Goal: Task Accomplishment & Management: Complete application form

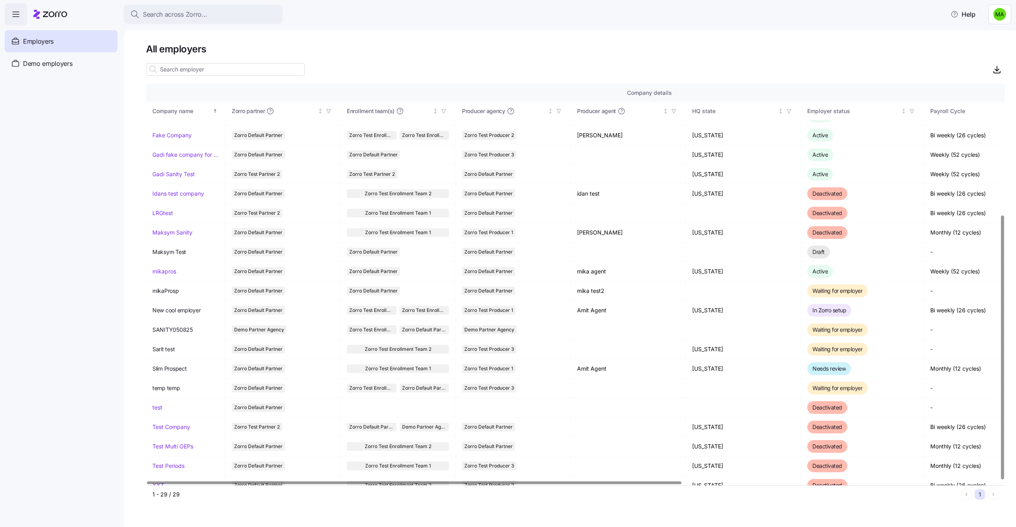
scroll to position [198, 0]
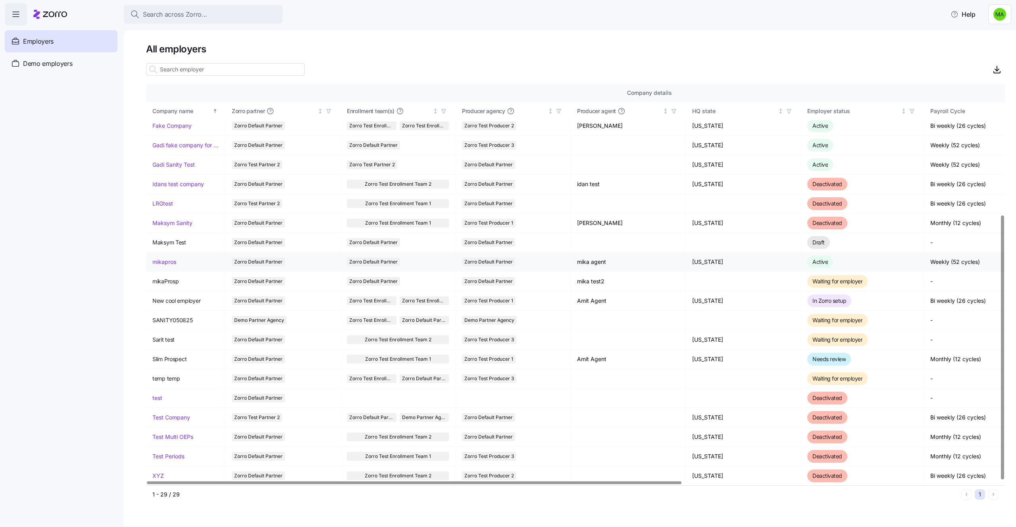
click at [166, 262] on link "mikapros" at bounding box center [164, 262] width 24 height 8
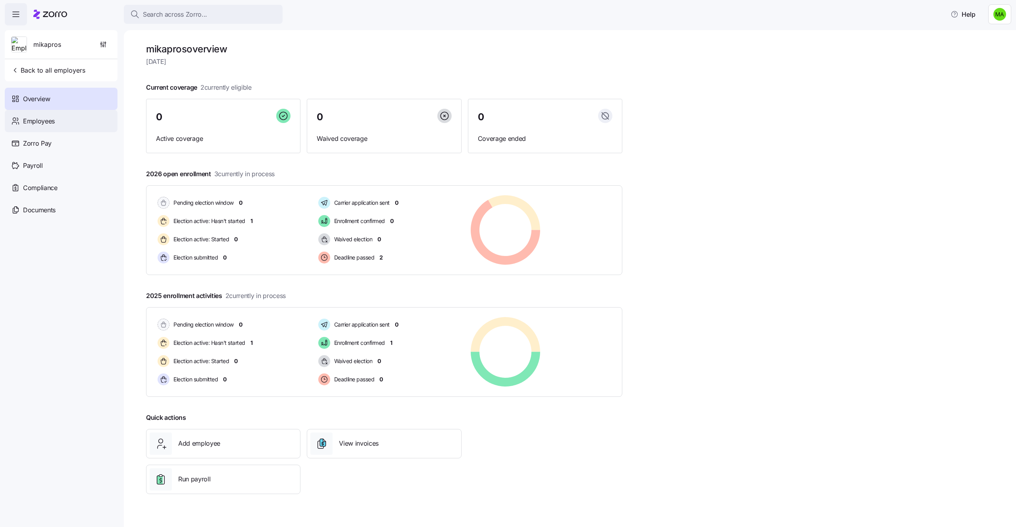
click at [87, 125] on div "Employees" at bounding box center [61, 121] width 113 height 22
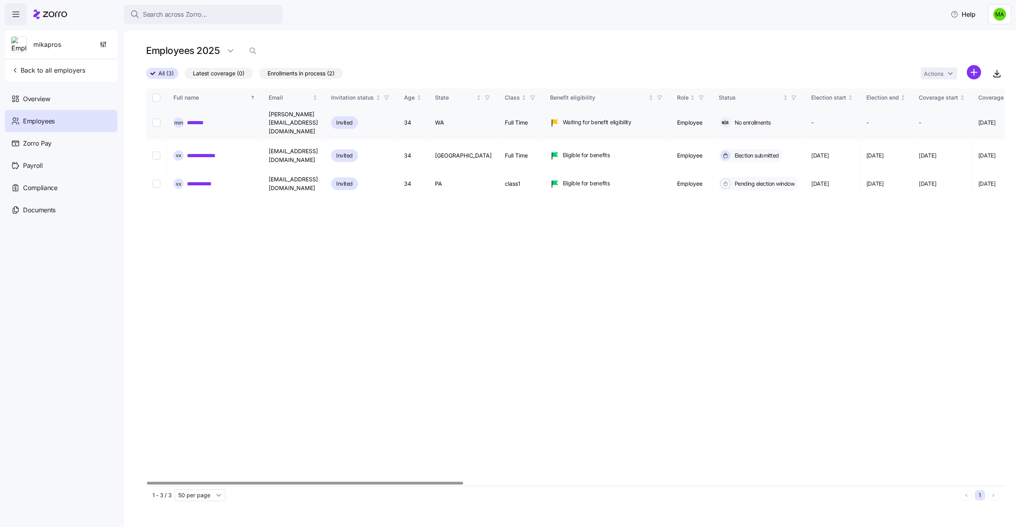
click at [211, 119] on link "********" at bounding box center [205, 123] width 36 height 8
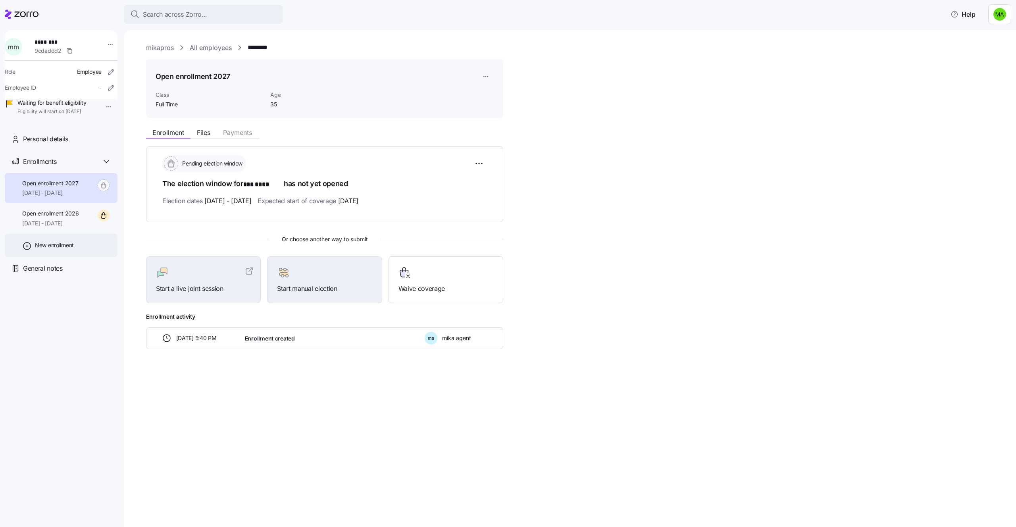
click at [65, 249] on span "New enrollment" at bounding box center [54, 245] width 39 height 8
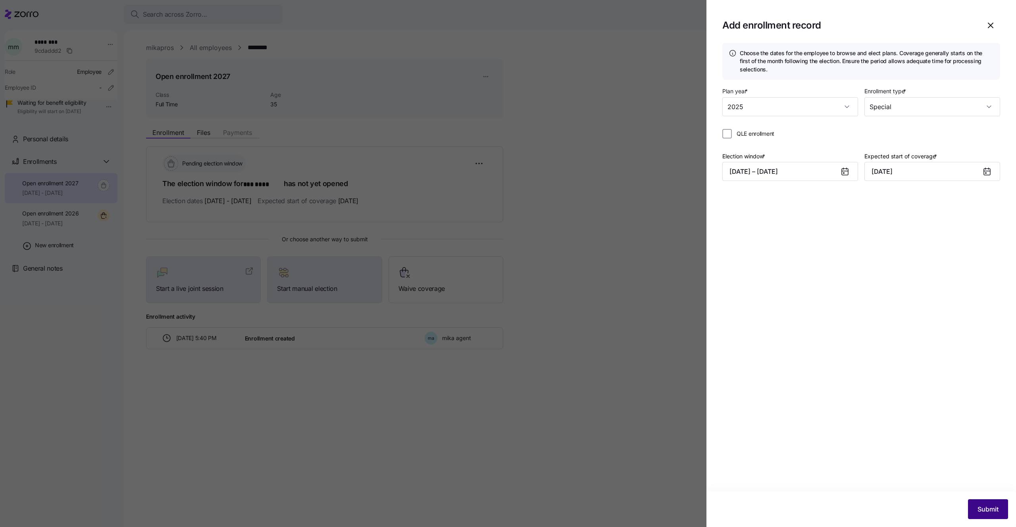
click at [982, 511] on span "Submit" at bounding box center [988, 510] width 21 height 10
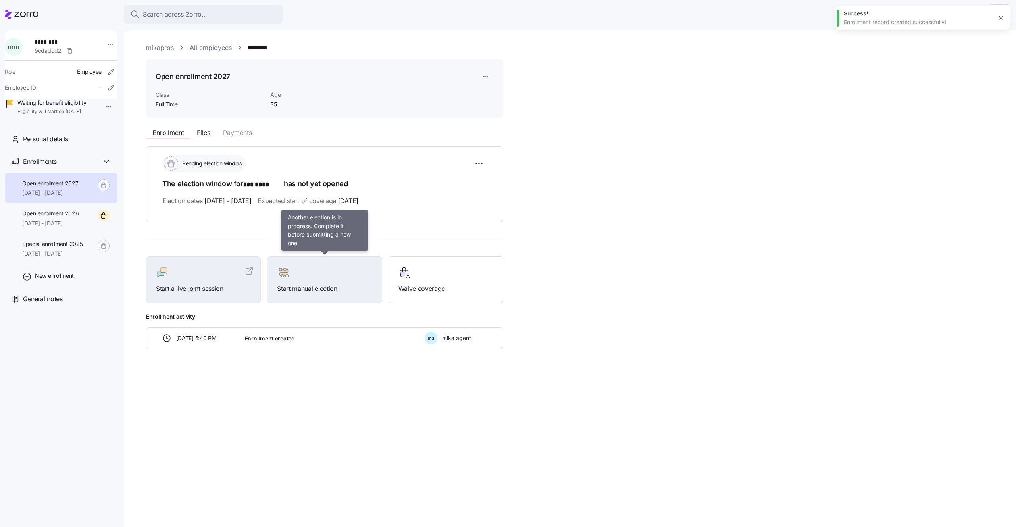
click at [285, 279] on div "Start manual election" at bounding box center [324, 279] width 95 height 27
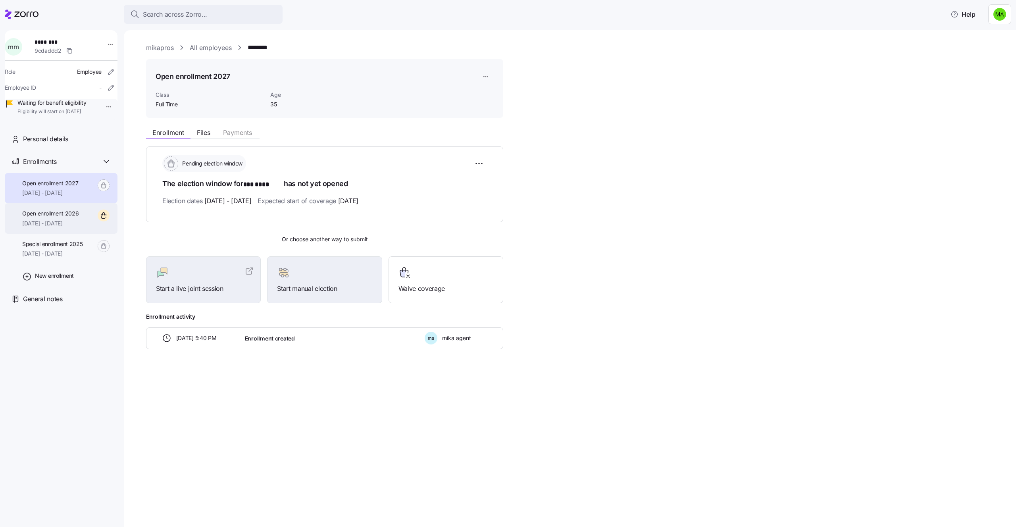
click at [76, 234] on div "Open enrollment 2026 01/01/2026 - 12/31/2026" at bounding box center [61, 218] width 113 height 31
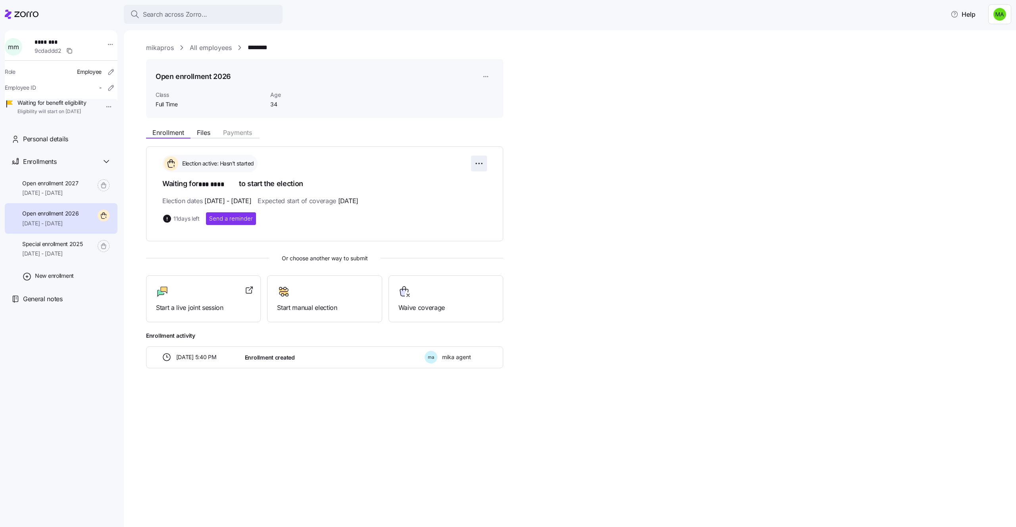
click at [483, 160] on html "Search across Zorro... Help m m ******** 9cdaddd2 Role Employee Employee ID - W…" at bounding box center [508, 261] width 1016 height 522
click at [445, 185] on span "Change election window" at bounding box center [422, 183] width 61 height 8
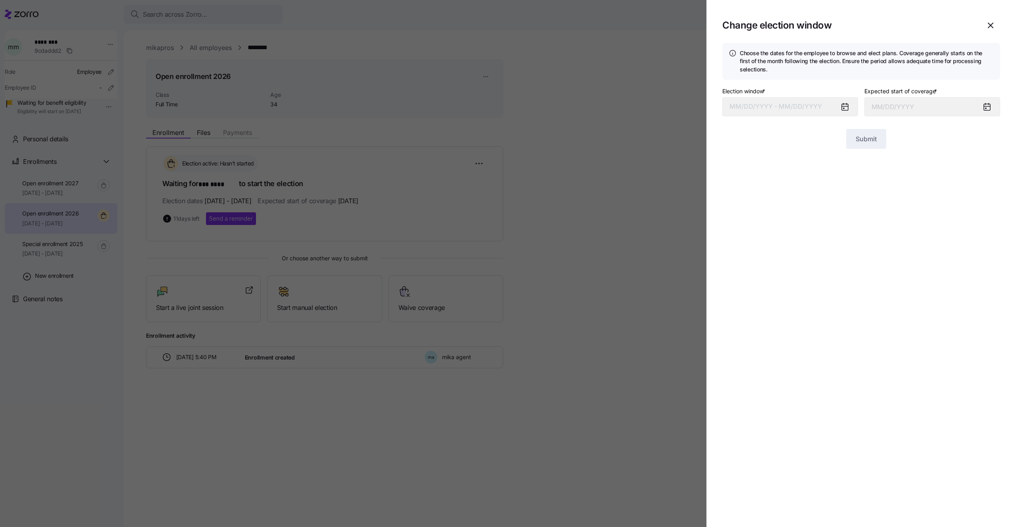
type input "January 1, 2026"
click at [839, 107] on div at bounding box center [848, 107] width 19 height 18
click at [843, 107] on icon at bounding box center [845, 107] width 6 height 6
click at [812, 107] on button "09/01/2025 – 09/19/2025" at bounding box center [790, 106] width 136 height 19
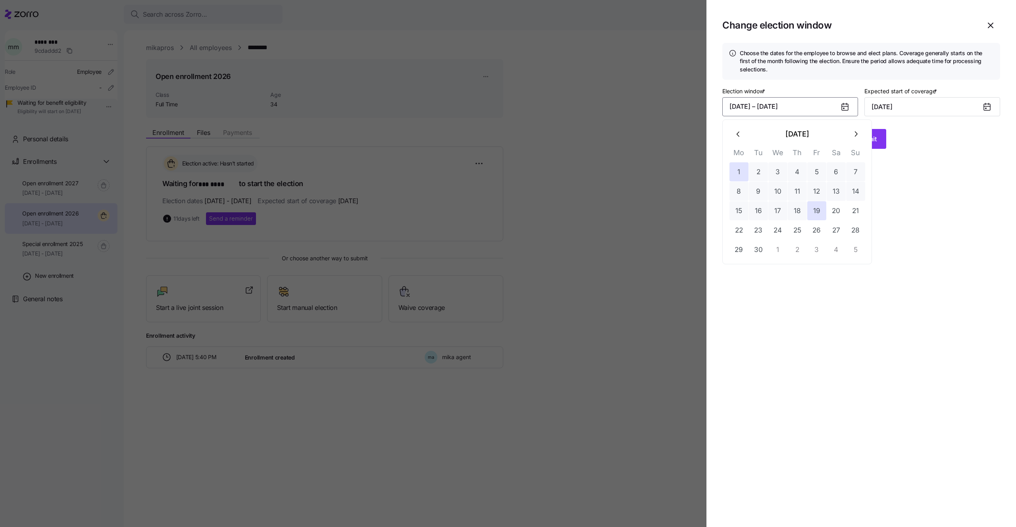
click at [849, 136] on button "button" at bounding box center [855, 134] width 19 height 19
click at [836, 177] on button "1" at bounding box center [836, 171] width 19 height 19
click at [836, 214] on button "15" at bounding box center [836, 210] width 19 height 19
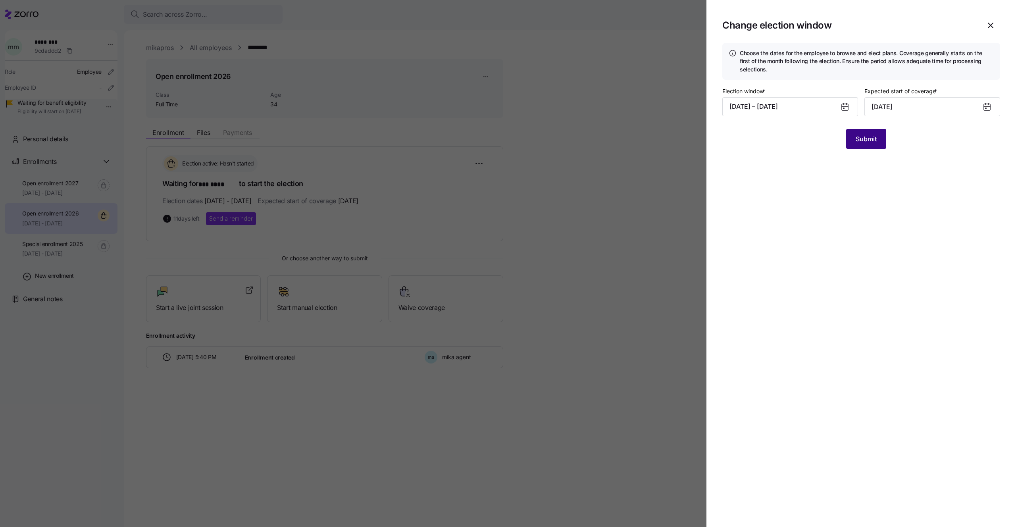
click at [875, 132] on button "Submit" at bounding box center [866, 139] width 40 height 20
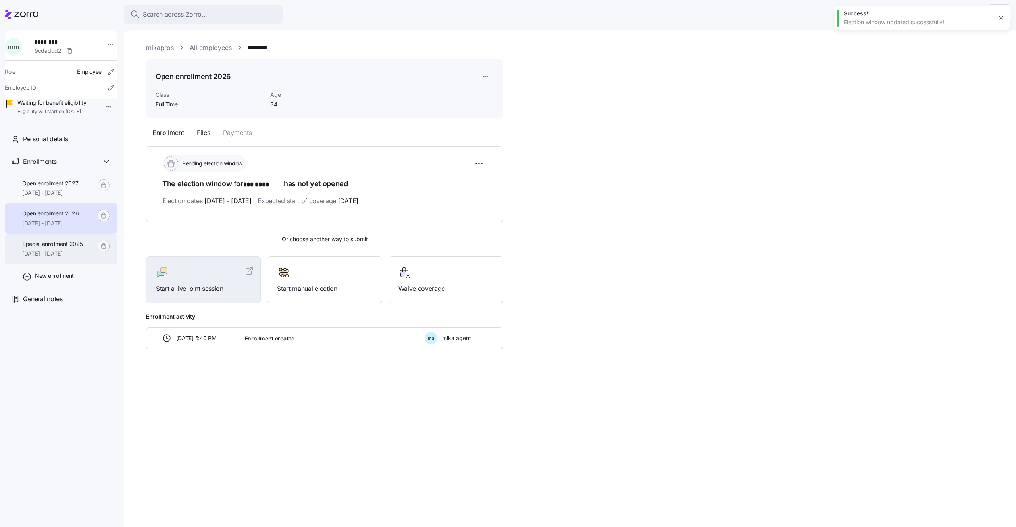
click at [28, 248] on span "Special enrollment 2025" at bounding box center [52, 244] width 61 height 8
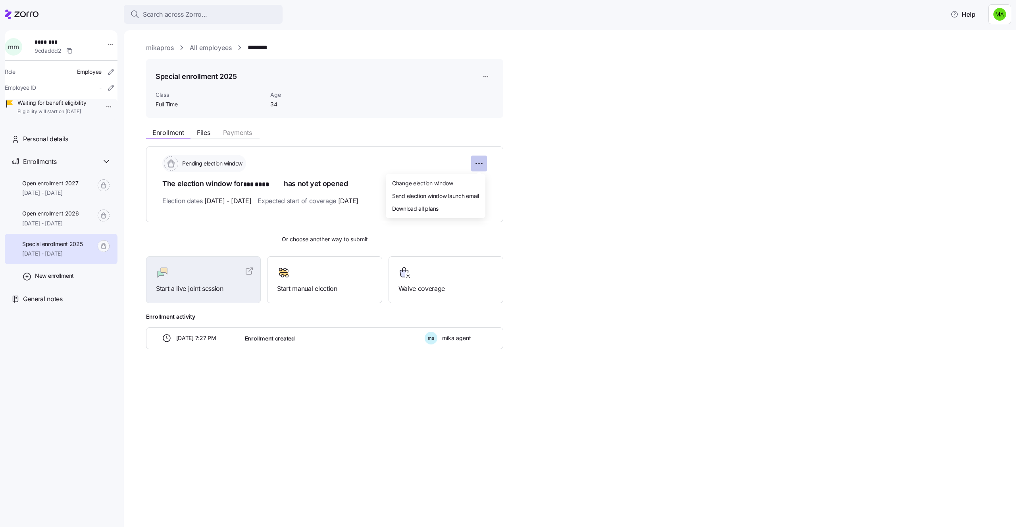
click at [485, 166] on html "Search across Zorro... Help m m ******** 9cdaddd2 Role Employee Employee ID - W…" at bounding box center [508, 261] width 1016 height 522
click at [461, 183] on div "Change election window" at bounding box center [435, 183] width 93 height 13
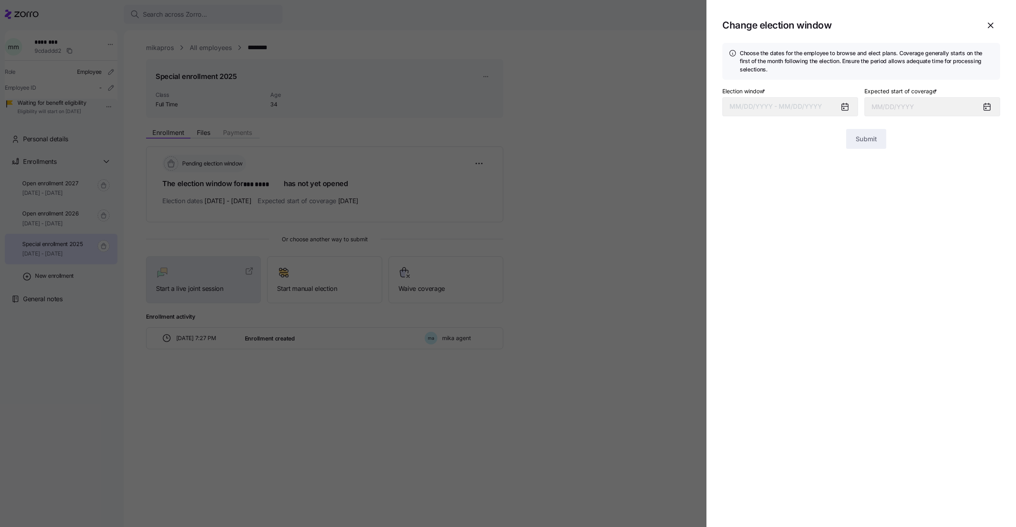
type input "November 1, 2025"
click at [527, 256] on div at bounding box center [508, 263] width 1016 height 527
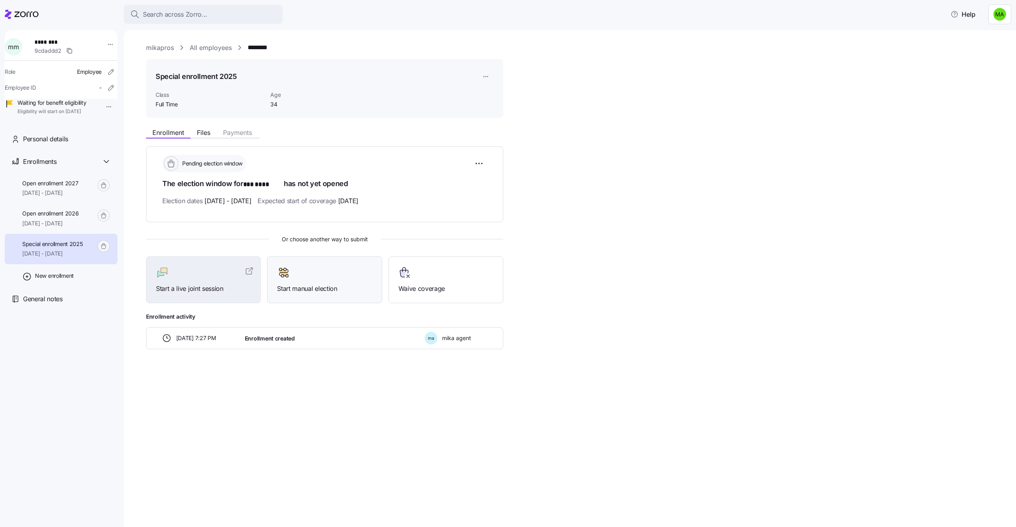
click at [312, 277] on div at bounding box center [324, 272] width 95 height 13
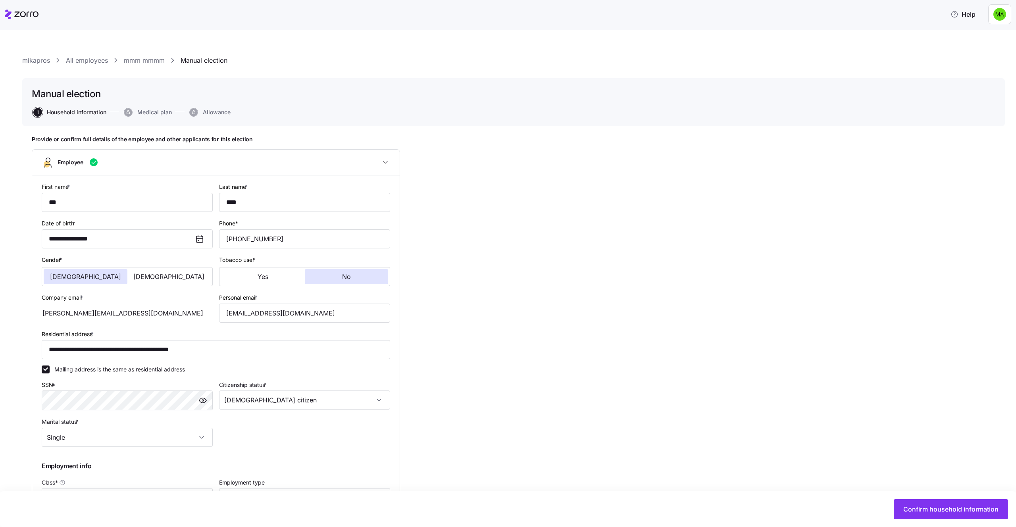
type input "Full Time"
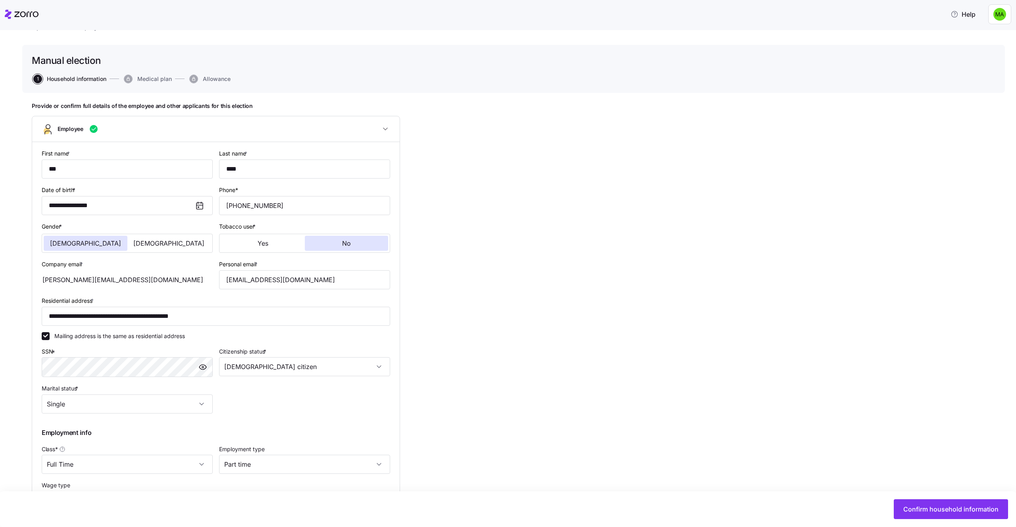
scroll to position [42, 0]
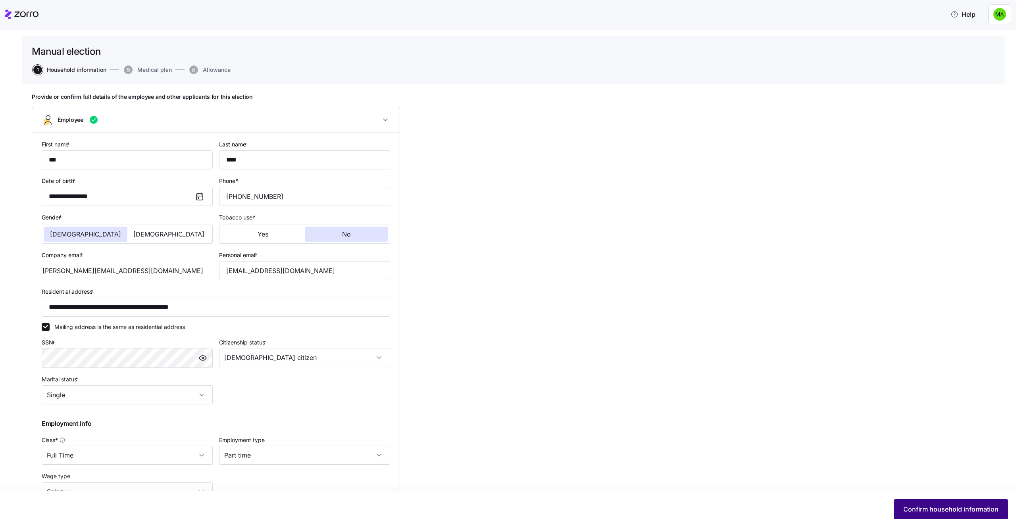
click at [908, 515] on button "Confirm household information" at bounding box center [951, 509] width 114 height 20
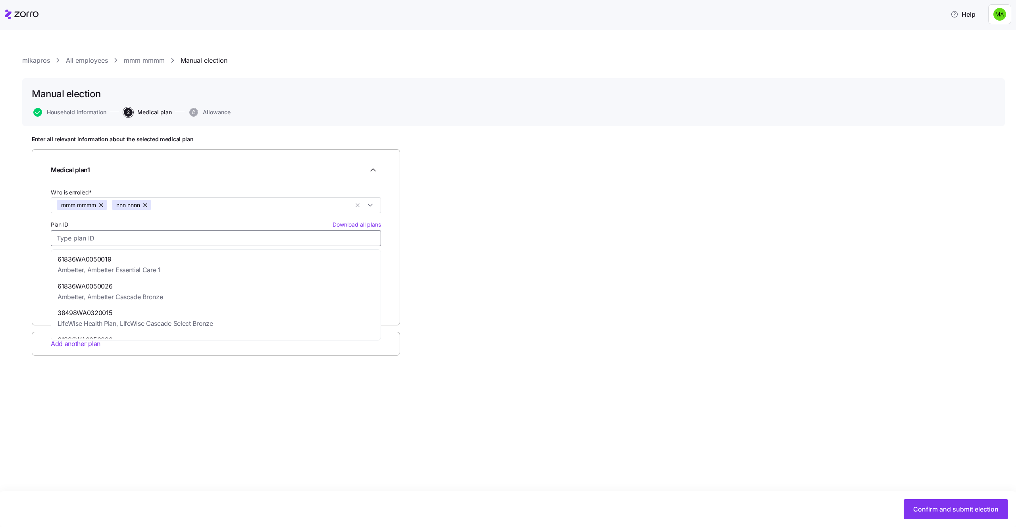
click at [246, 235] on input "Plan ID Download all plans" at bounding box center [216, 238] width 330 height 16
click at [216, 297] on div "61836WA0050026 Ambetter, Ambetter Cascade Bronze" at bounding box center [216, 291] width 326 height 27
type input "61836WA0050026"
type input "Ambetter"
type input "Ambetter Cascade Bronze"
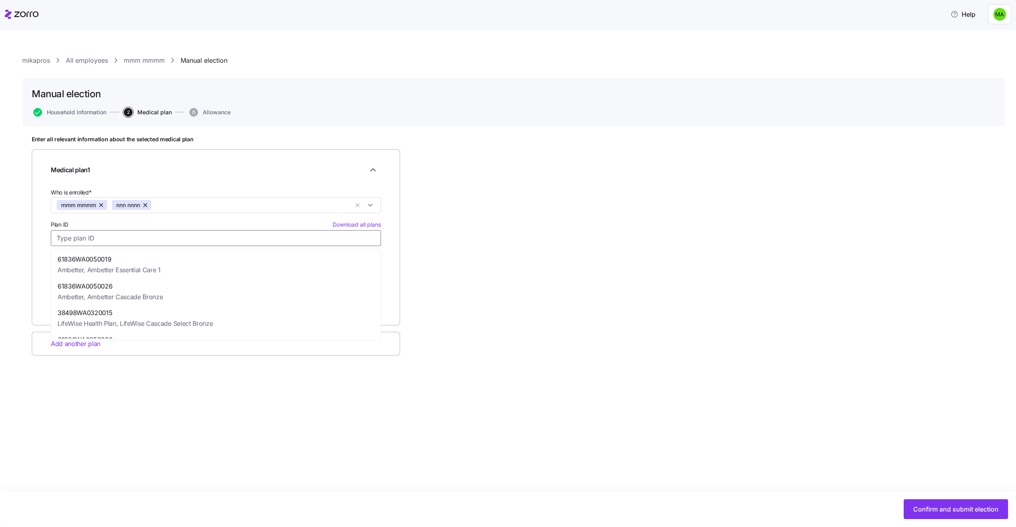
type input "$512.10"
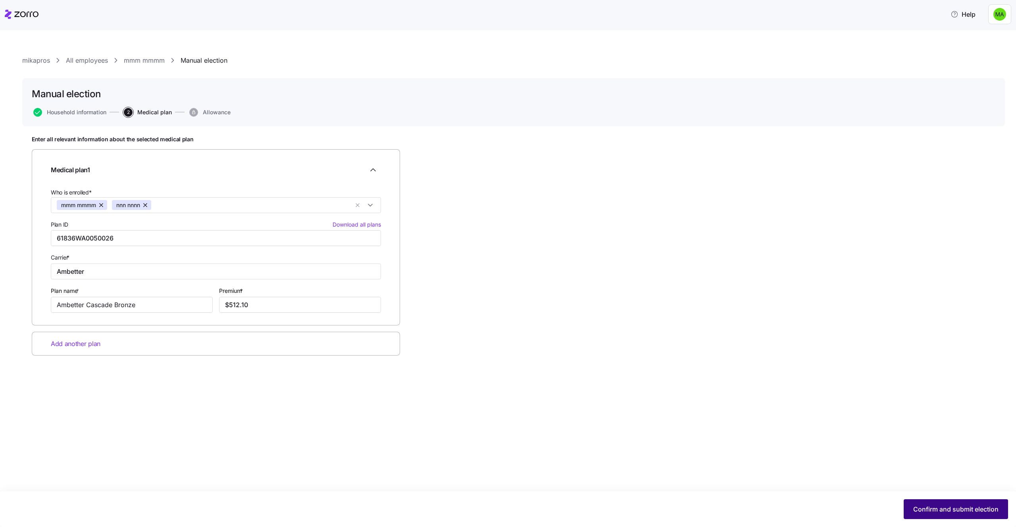
click at [931, 515] on button "Confirm and submit election" at bounding box center [956, 509] width 104 height 20
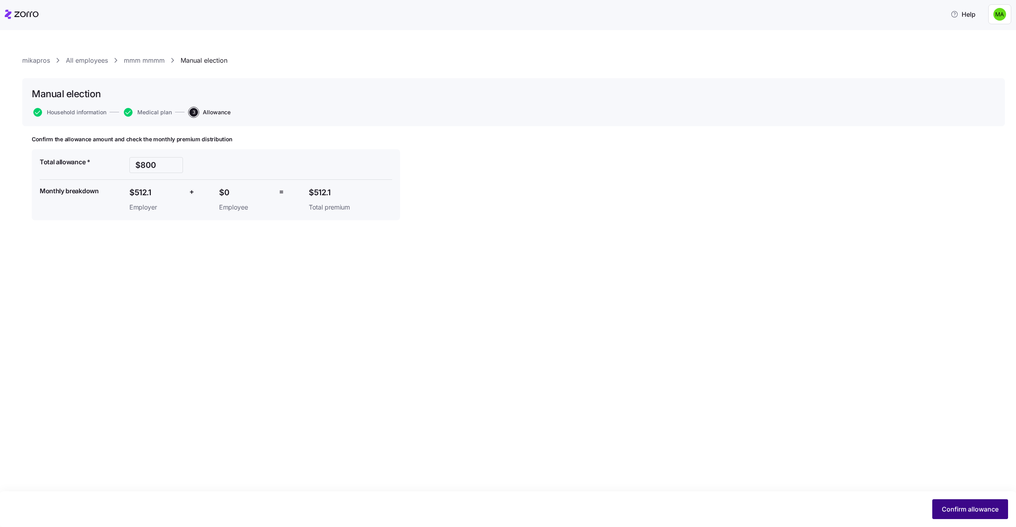
click at [932, 510] on button "Confirm allowance" at bounding box center [970, 509] width 76 height 20
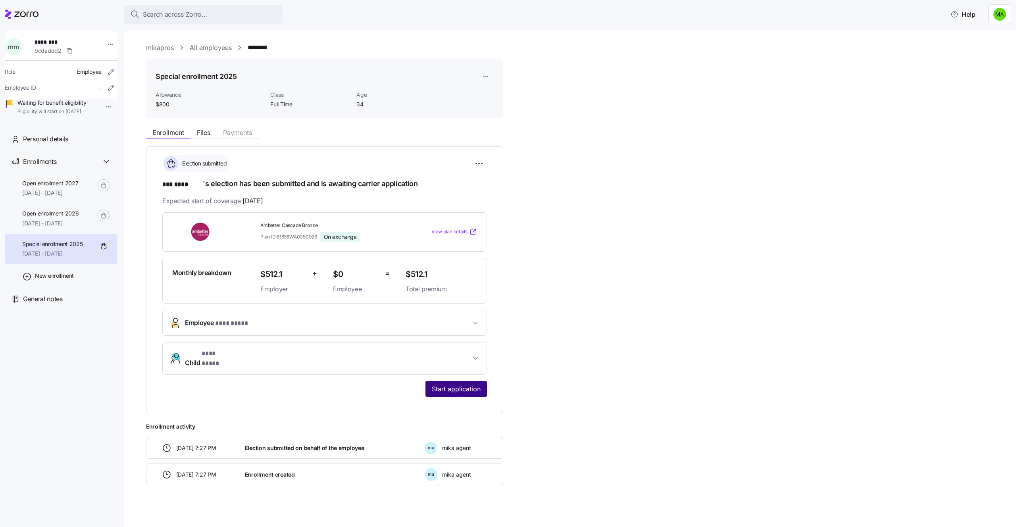
click at [453, 385] on span "Start application" at bounding box center [456, 389] width 49 height 10
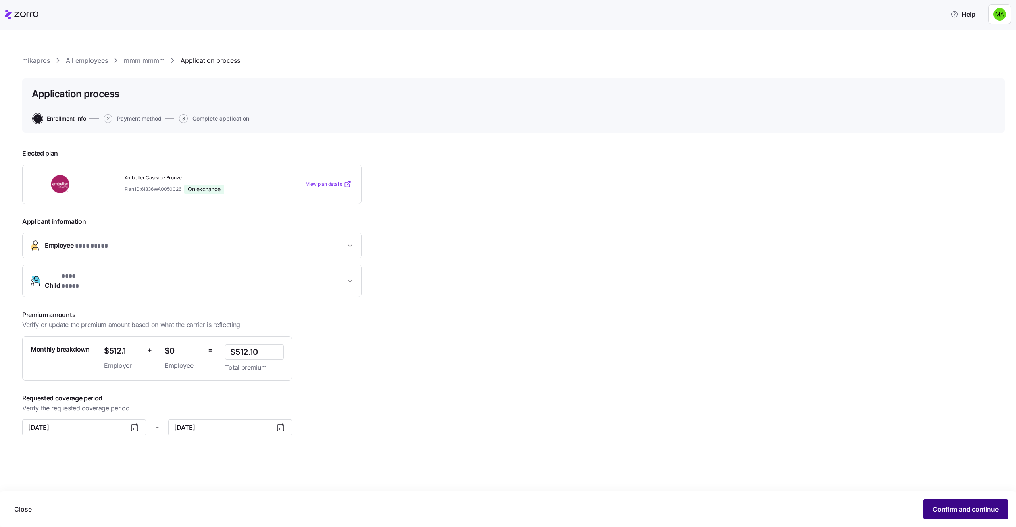
click at [956, 506] on span "Confirm and continue" at bounding box center [966, 510] width 66 height 10
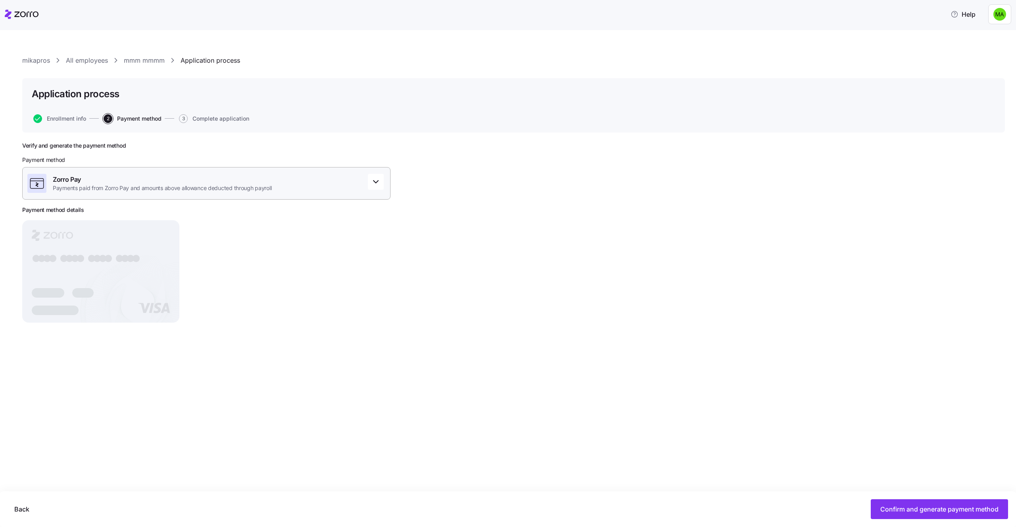
click at [345, 185] on div "Zorro Pay Payments paid from Zorro Pay and amounts above allowance deducted thr…" at bounding box center [206, 183] width 368 height 33
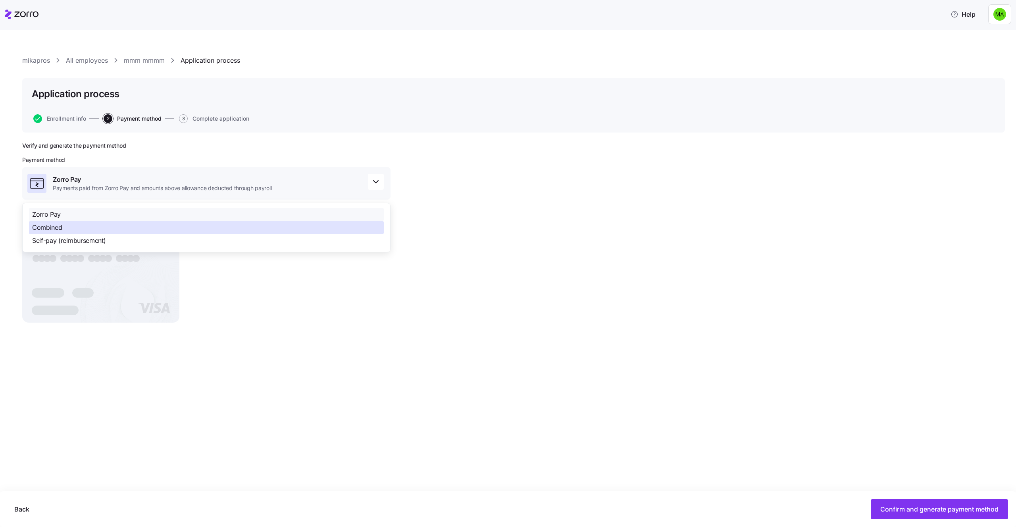
click at [145, 223] on div "Combined" at bounding box center [206, 227] width 355 height 13
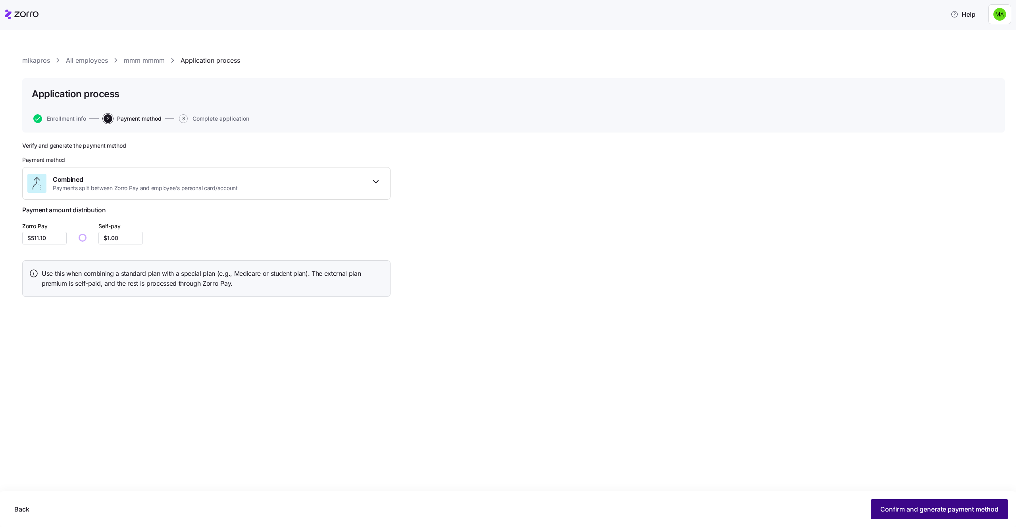
click at [949, 505] on span "Confirm and generate payment method" at bounding box center [939, 510] width 118 height 10
click at [883, 502] on button "Confirm and generate payment method" at bounding box center [939, 509] width 137 height 20
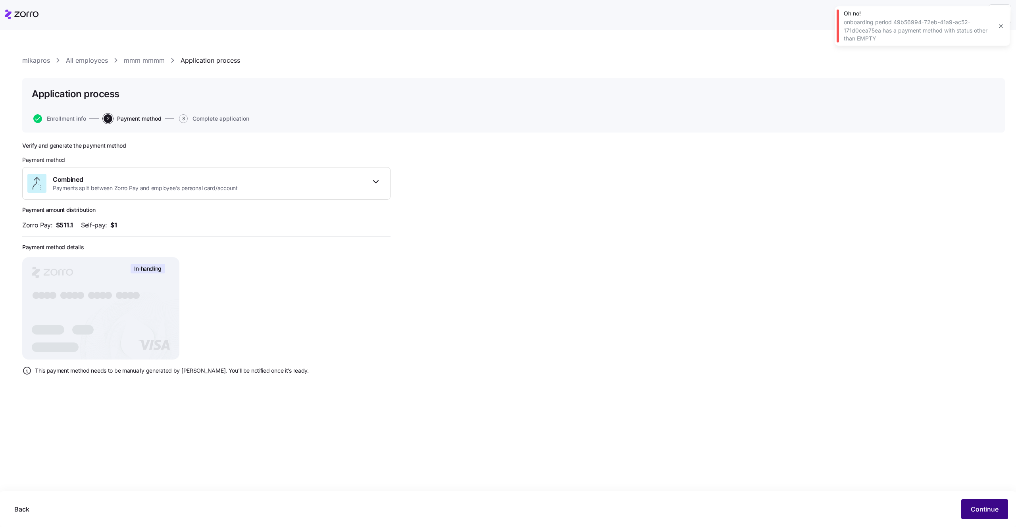
click at [968, 503] on button "Continue" at bounding box center [984, 509] width 47 height 20
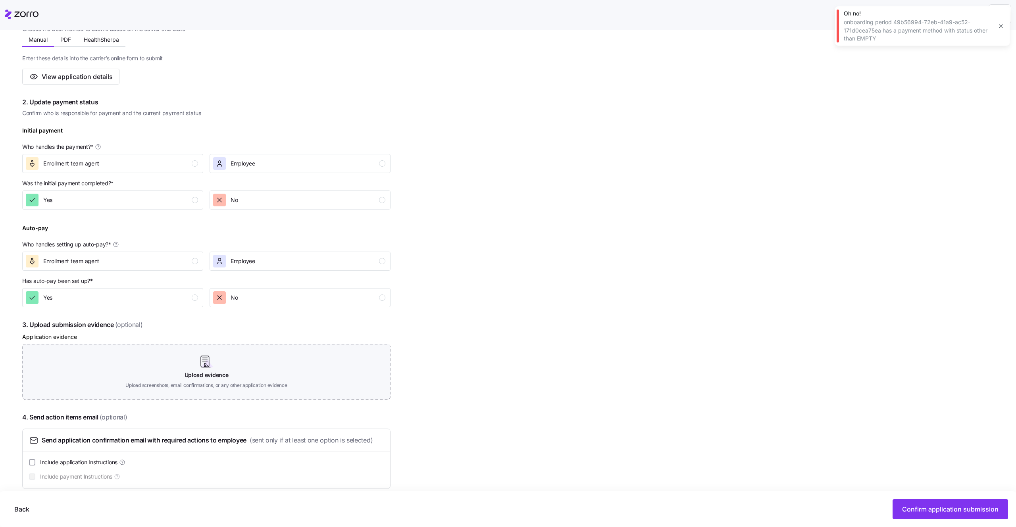
scroll to position [168, 0]
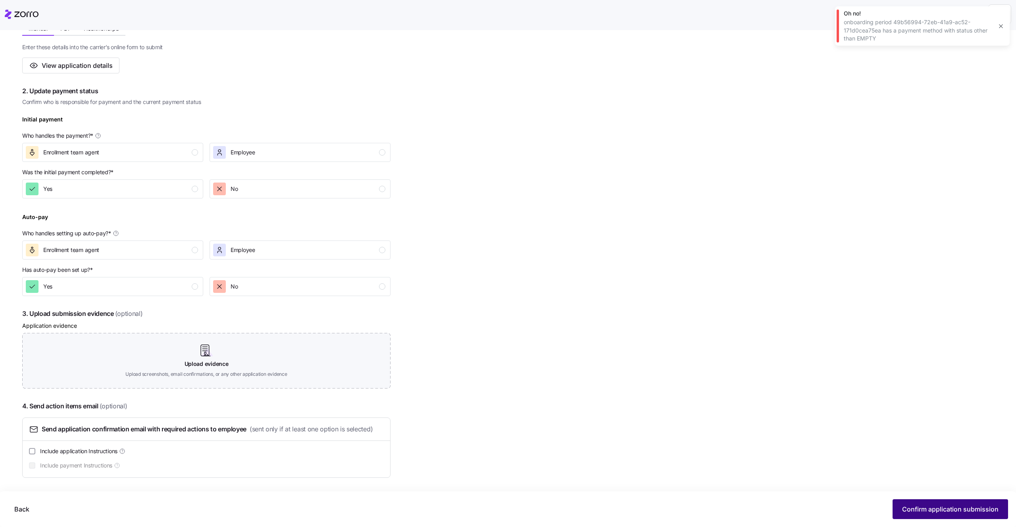
click at [946, 503] on button "Confirm application submission" at bounding box center [951, 509] width 116 height 20
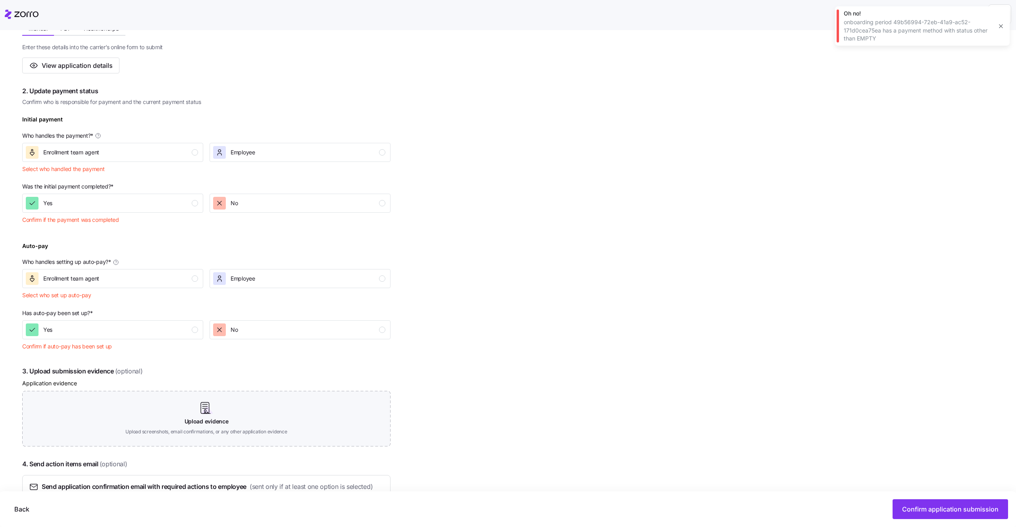
click at [175, 163] on div "Initial payment Who handles the payment? * Enrollment team agent Employee Selec…" at bounding box center [206, 145] width 375 height 68
click at [175, 161] on button "Enrollment team agent" at bounding box center [112, 152] width 181 height 19
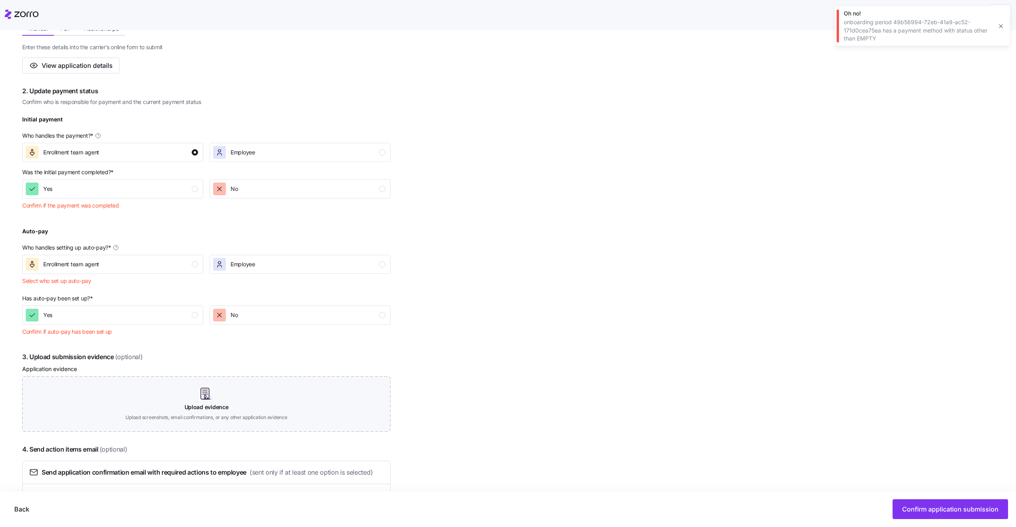
click at [171, 200] on div "Was the initial payment completed? * Yes No Confirm if the payment was completed" at bounding box center [206, 190] width 375 height 51
click at [181, 186] on div "Yes" at bounding box center [112, 189] width 172 height 13
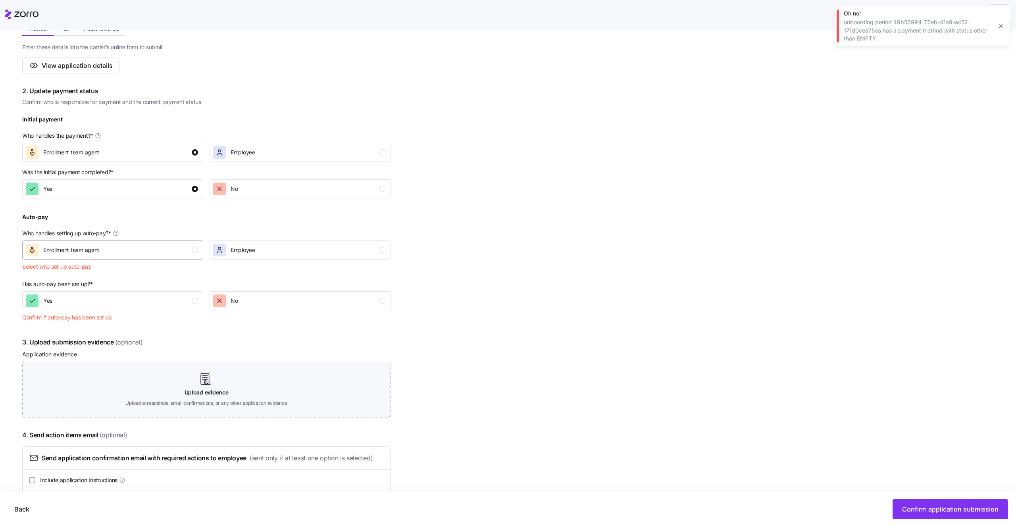
click at [181, 255] on div "Enrollment team agent" at bounding box center [112, 250] width 172 height 13
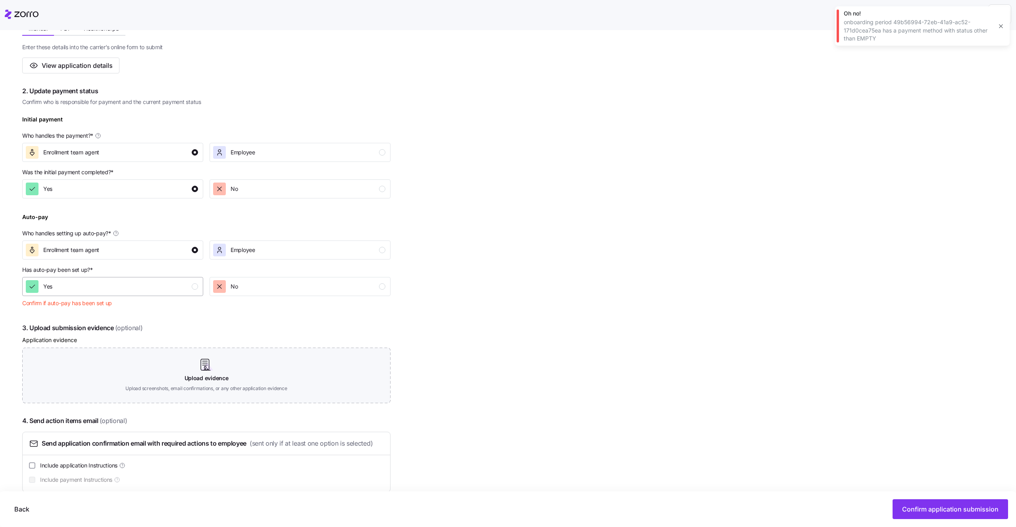
click at [180, 287] on div "Yes" at bounding box center [112, 286] width 172 height 13
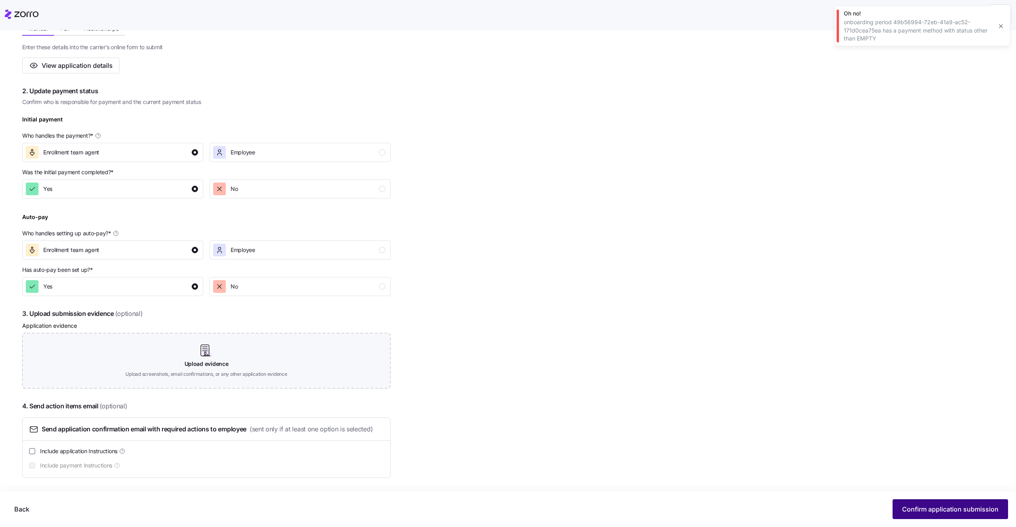
click at [904, 512] on span "Confirm application submission" at bounding box center [950, 510] width 96 height 10
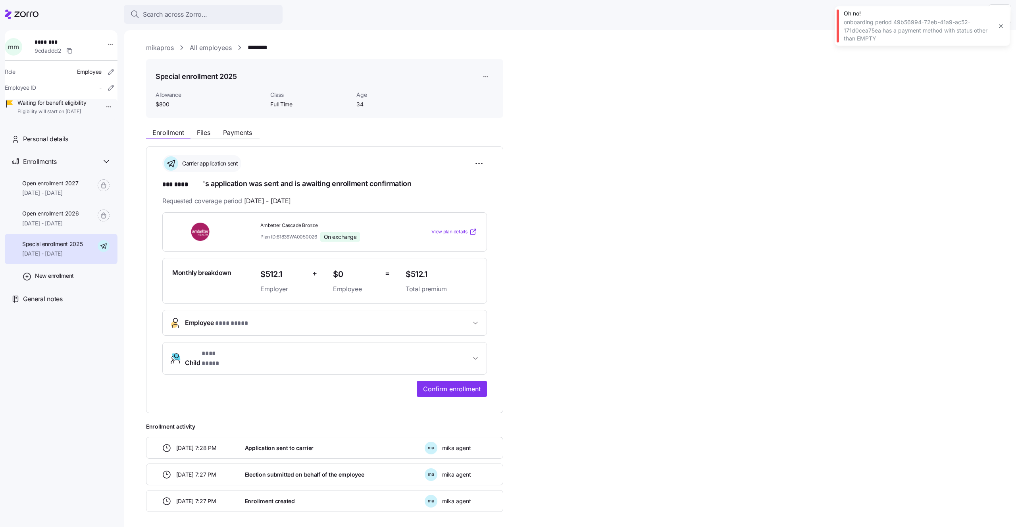
scroll to position [15, 0]
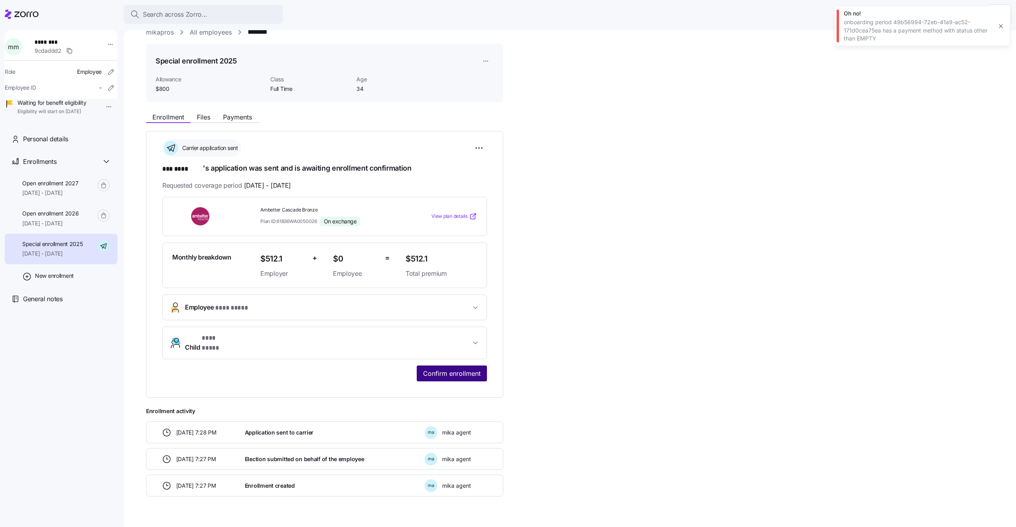
click at [474, 369] on span "Confirm enrollment" at bounding box center [452, 374] width 58 height 10
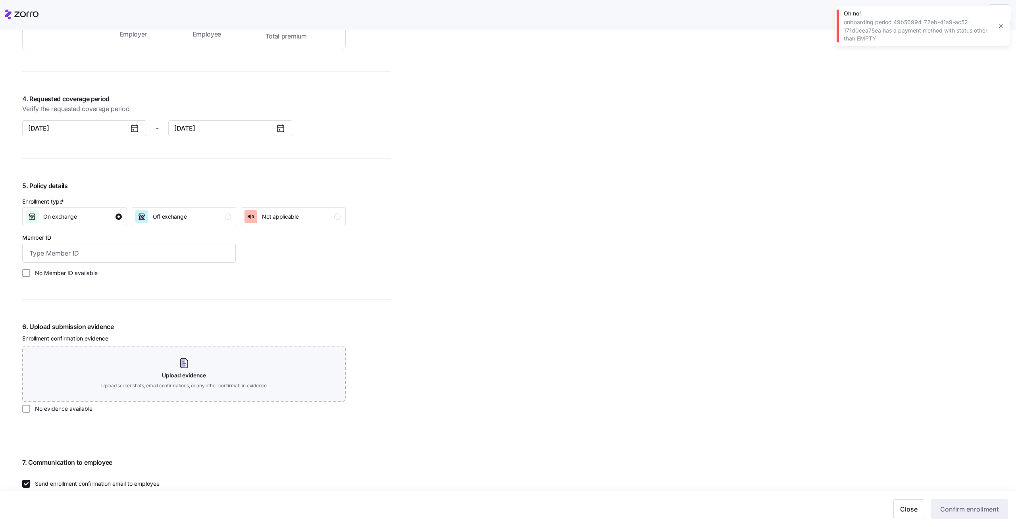
scroll to position [549, 0]
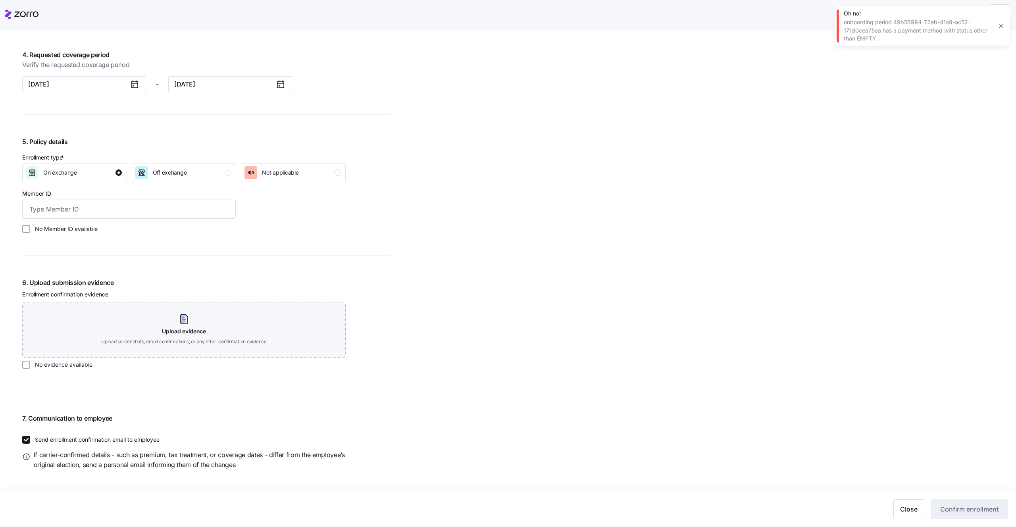
click at [644, 119] on div "mikapros All employees mmm mmmm Enrollment confirmation Enrollment confirmation…" at bounding box center [513, 5] width 983 height 1023
click at [864, 419] on div "mikapros All employees mmm mmmm Enrollment confirmation Enrollment confirmation…" at bounding box center [513, 5] width 983 height 1023
click at [76, 364] on label "No evidence available" at bounding box center [61, 365] width 62 height 8
click at [30, 364] on input "No evidence available" at bounding box center [26, 365] width 8 height 8
checkbox input "true"
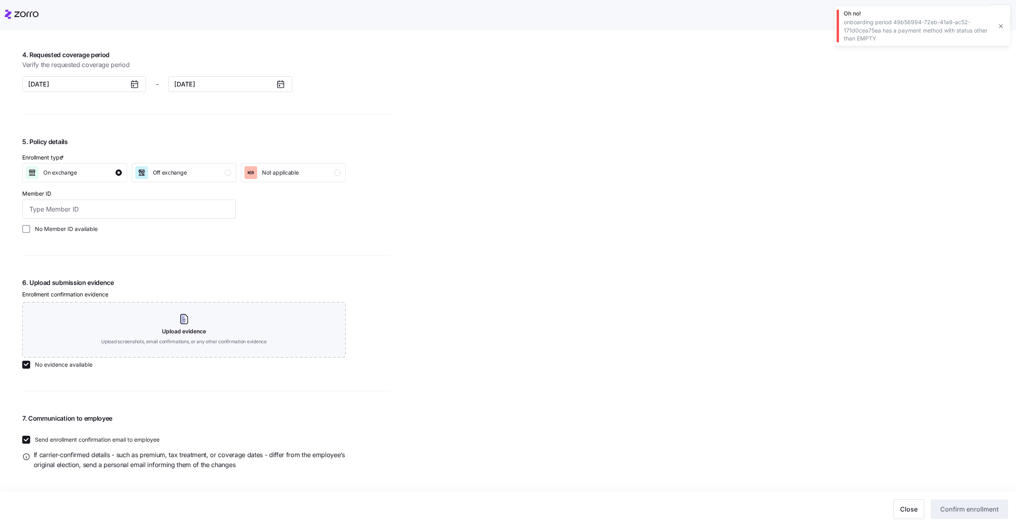
click at [56, 224] on div "No Member ID available" at bounding box center [129, 229] width 220 height 14
click at [56, 230] on label "No Member ID available" at bounding box center [63, 229] width 67 height 8
click at [30, 230] on input "No Member ID available" at bounding box center [26, 229] width 8 height 8
click at [949, 507] on span "Confirm enrollment" at bounding box center [969, 510] width 58 height 10
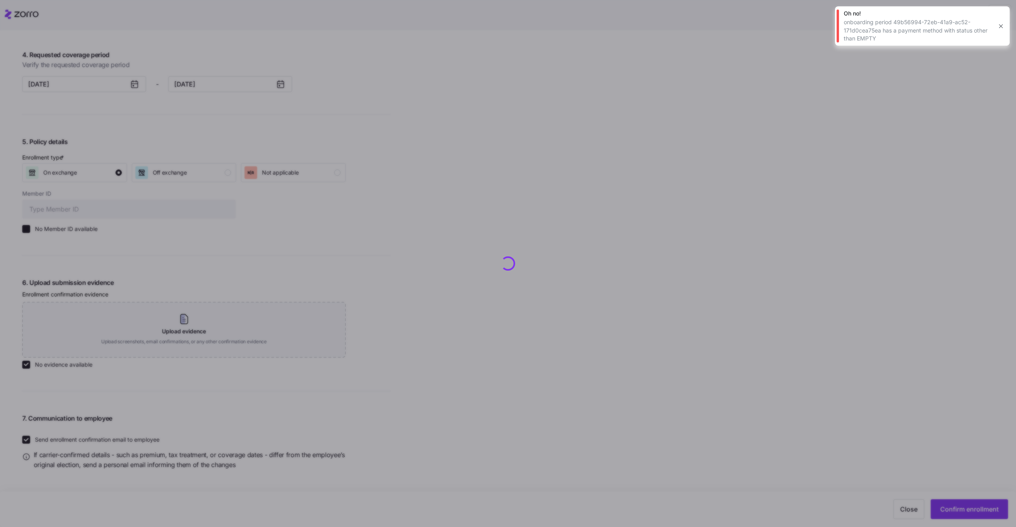
checkbox input "false"
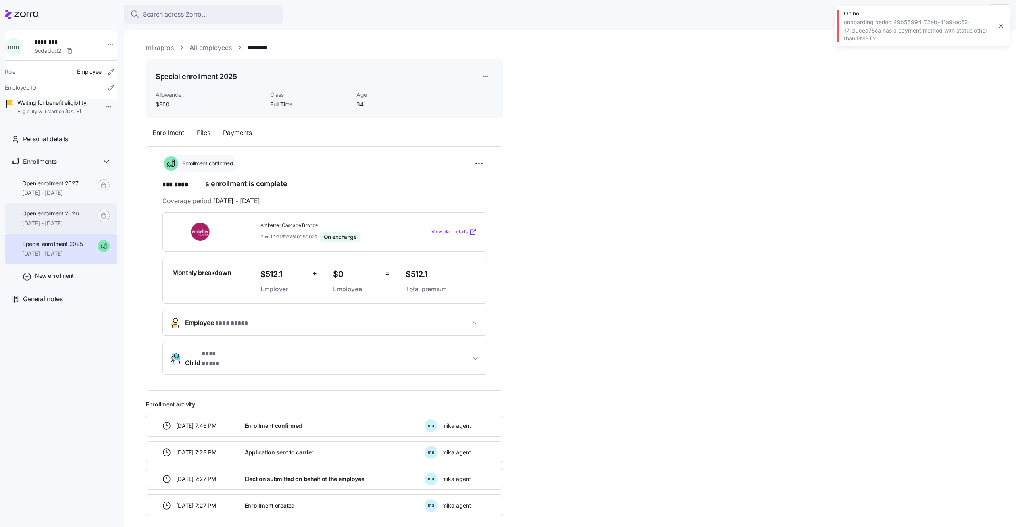
click at [54, 227] on span "01/01/2026 - 12/31/2026" at bounding box center [50, 224] width 56 height 8
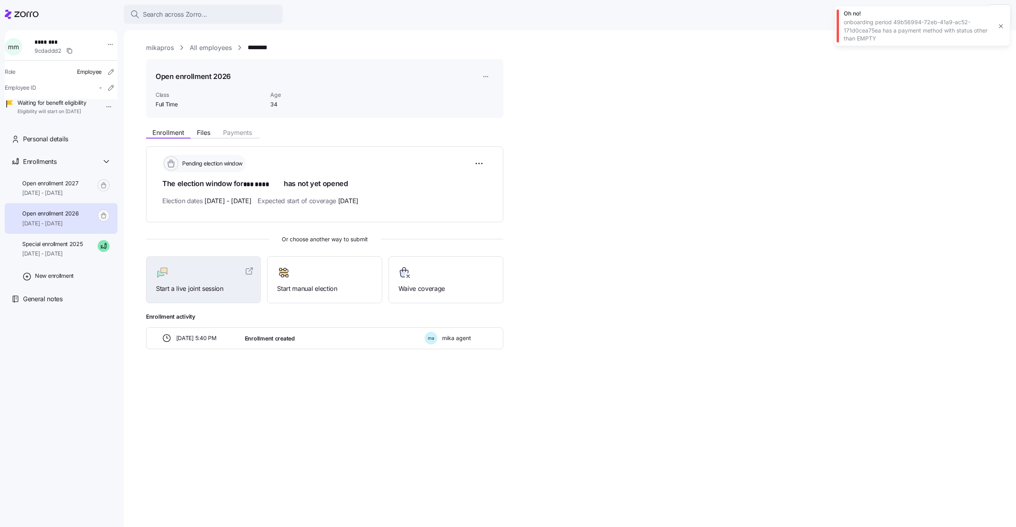
drag, startPoint x: 264, startPoint y: 202, endPoint x: 204, endPoint y: 201, distance: 60.4
click at [206, 201] on span "11/01/2025 - 11/15/2025" at bounding box center [227, 201] width 47 height 10
click at [209, 201] on span "11/01/2025 - 11/15/2025" at bounding box center [227, 201] width 47 height 10
click at [474, 159] on html "Search across Zorro... Help m m ******** 9cdaddd2 Role Employee Employee ID - W…" at bounding box center [508, 261] width 1016 height 522
click at [433, 186] on span "Change election window" at bounding box center [422, 183] width 61 height 8
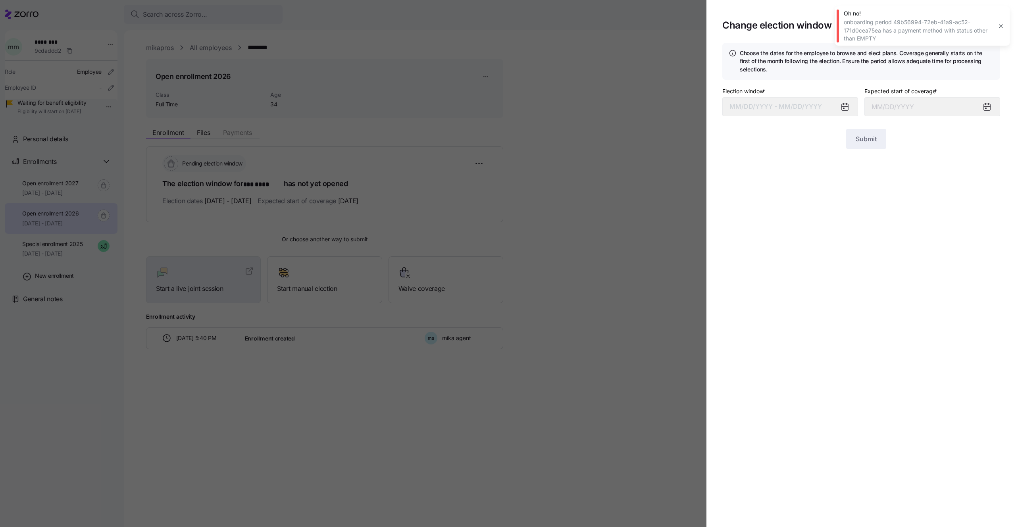
type input "January 1, 2026"
click at [788, 104] on button "11/01/2025 – 11/15/2025" at bounding box center [790, 106] width 136 height 19
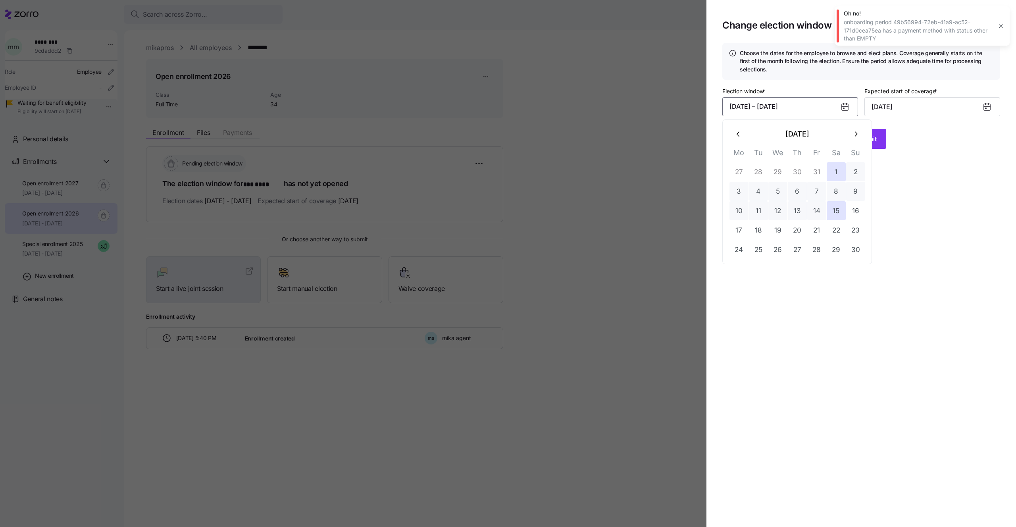
click at [738, 137] on icon "button" at bounding box center [738, 134] width 9 height 9
click at [859, 137] on icon "button" at bounding box center [855, 134] width 9 height 9
click at [737, 133] on icon "button" at bounding box center [738, 134] width 9 height 9
click at [818, 172] on button "5" at bounding box center [816, 171] width 19 height 19
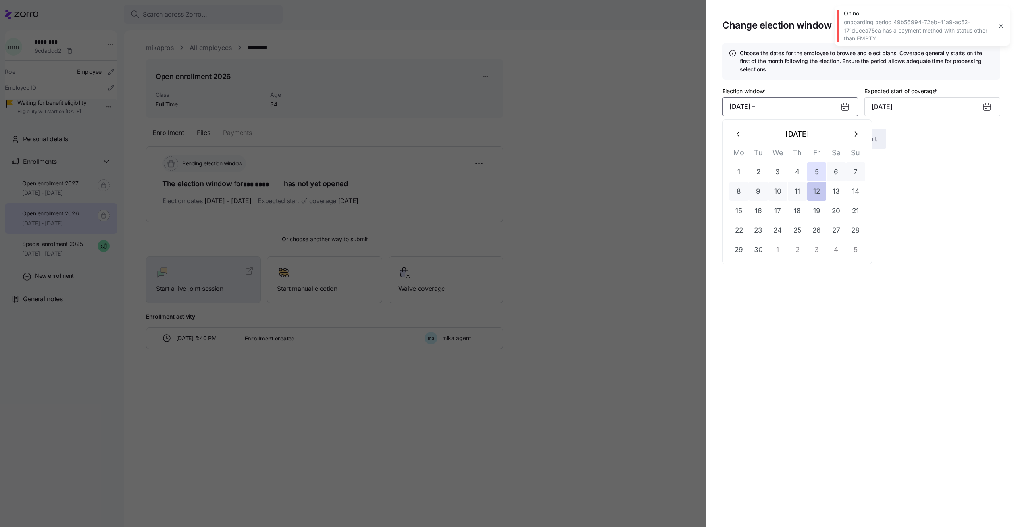
click at [817, 196] on button "12" at bounding box center [816, 191] width 19 height 19
click at [868, 134] on span "Submit" at bounding box center [866, 139] width 21 height 10
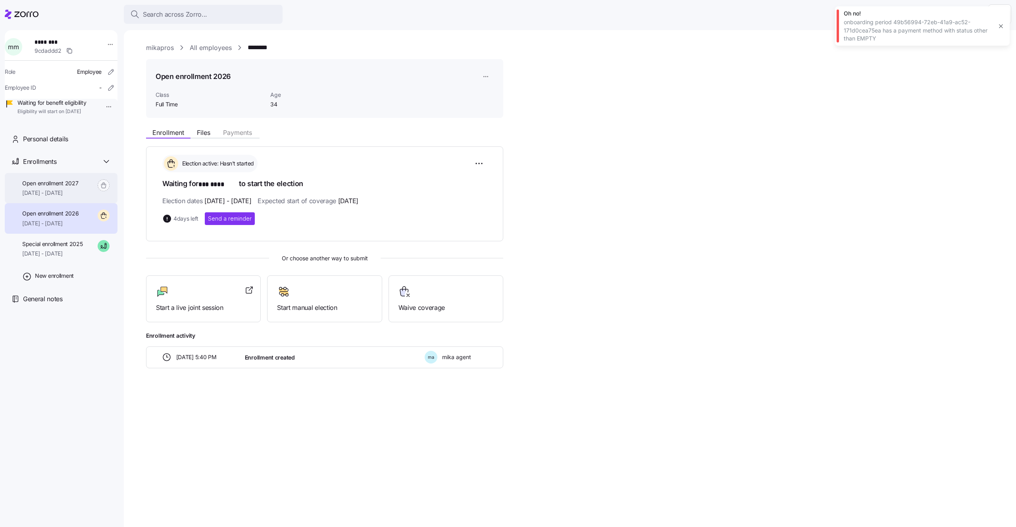
click at [94, 197] on div "Open enrollment 2027 01/01/2027 - 12/31/2027" at bounding box center [61, 188] width 113 height 31
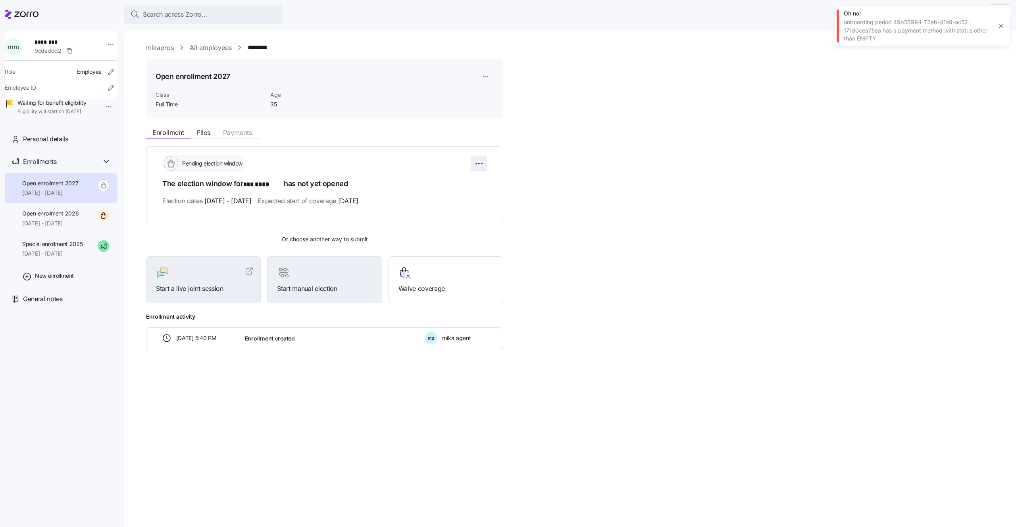
click at [483, 159] on html "Search across Zorro... Help m m ******** 9cdaddd2 Role Employee Employee ID - W…" at bounding box center [508, 261] width 1016 height 522
click at [492, 176] on html "Search across Zorro... Help m m ******** 9cdaddd2 Role Employee Employee ID - W…" at bounding box center [508, 261] width 1016 height 522
click at [768, 399] on div "mikapros All employees ******** Open enrollment 2027 Class Full Time Age 35 Enr…" at bounding box center [570, 278] width 892 height 497
click at [1006, 27] on button "button" at bounding box center [1001, 26] width 11 height 11
